Goal: Task Accomplishment & Management: Manage account settings

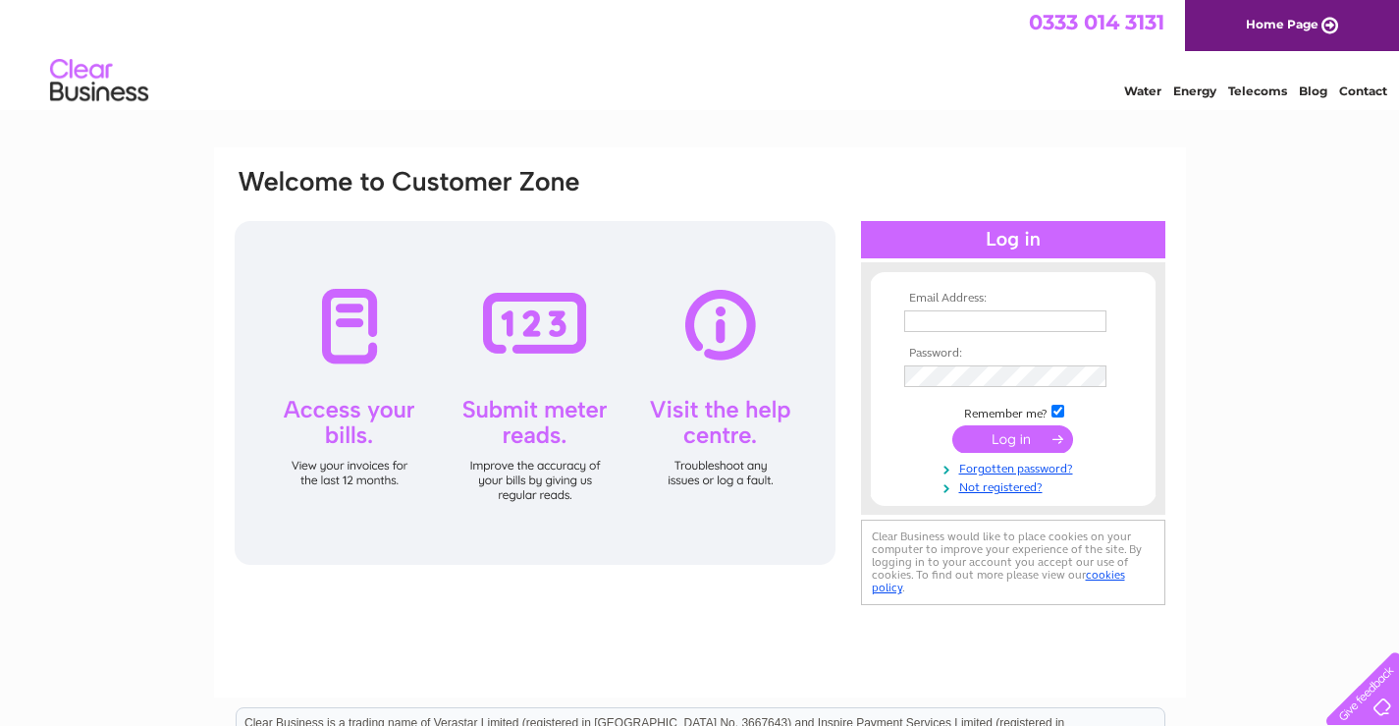
type input "meltonhardware@aol.com"
click at [1007, 441] on input "submit" at bounding box center [1013, 438] width 121 height 27
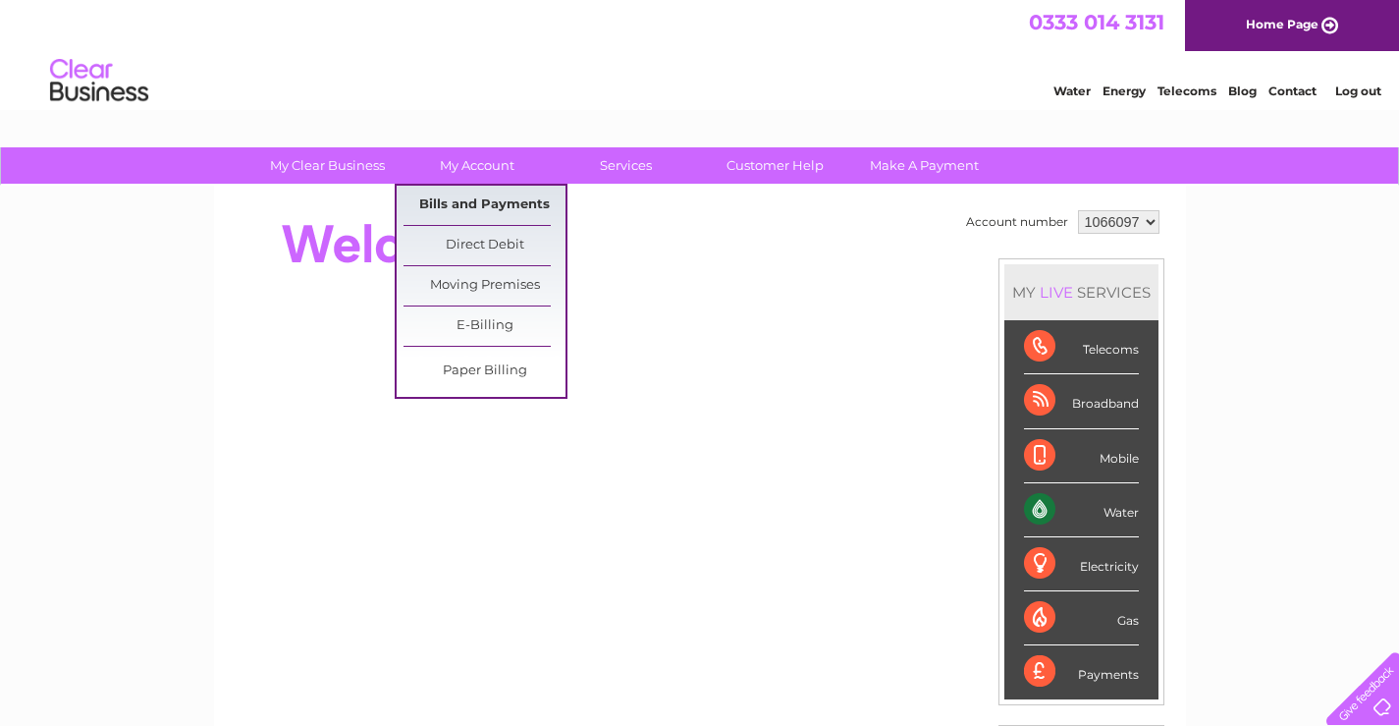
click at [476, 207] on link "Bills and Payments" at bounding box center [485, 205] width 162 height 39
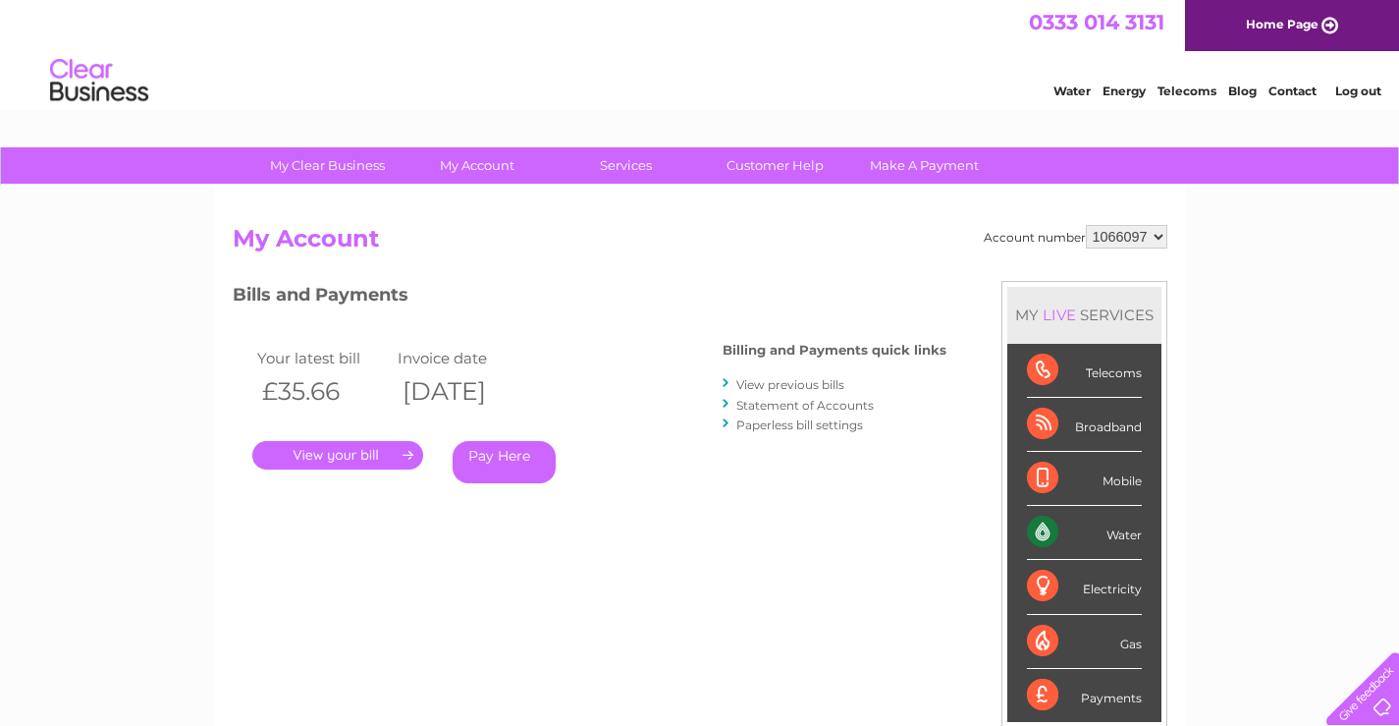
click at [306, 457] on link "." at bounding box center [337, 455] width 171 height 28
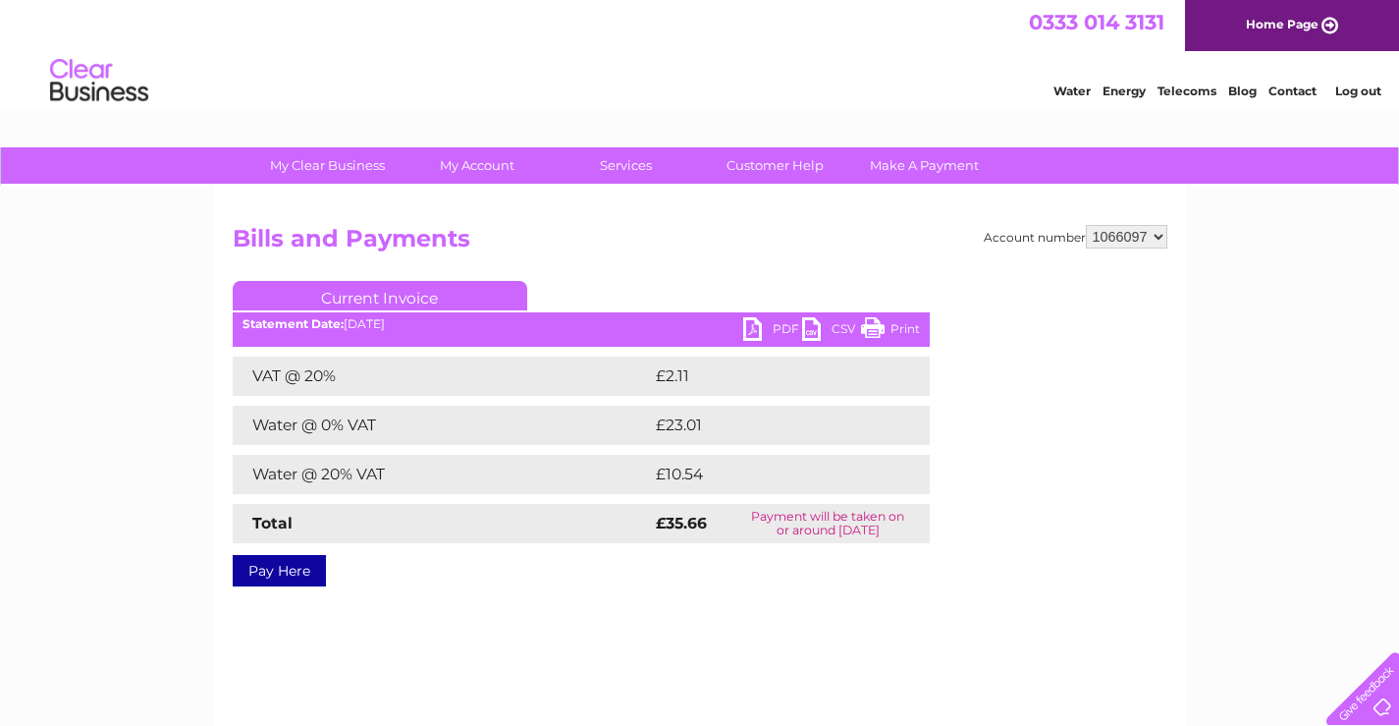
click at [770, 322] on link "PDF" at bounding box center [772, 331] width 59 height 28
click at [850, 62] on div "Water Energy Telecoms Blog Contact Log out" at bounding box center [699, 83] width 1399 height 64
click at [1357, 92] on link "Log out" at bounding box center [1359, 90] width 46 height 15
